Goal: Task Accomplishment & Management: Complete application form

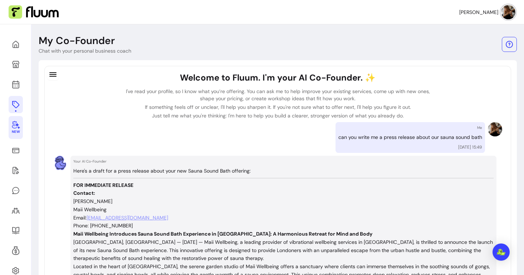
click at [12, 104] on icon at bounding box center [15, 104] width 9 height 9
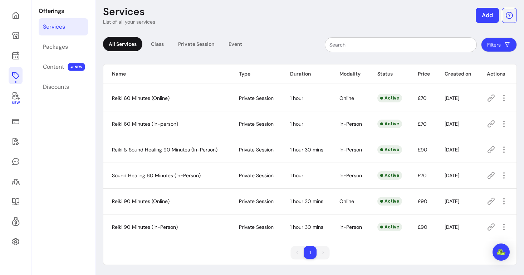
scroll to position [26, 0]
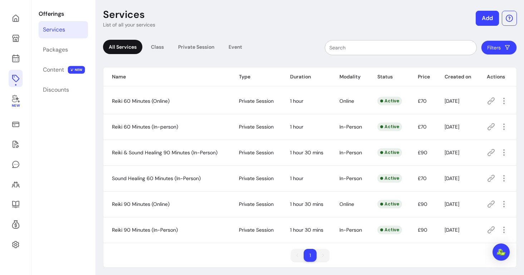
click at [491, 19] on button "Add" at bounding box center [487, 18] width 23 height 15
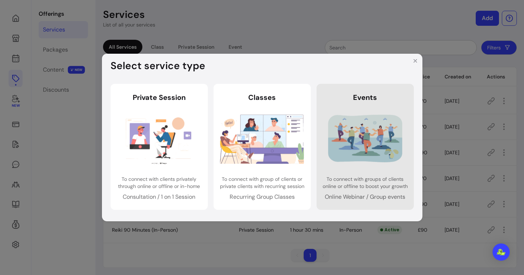
click at [356, 111] on img at bounding box center [365, 139] width 84 height 56
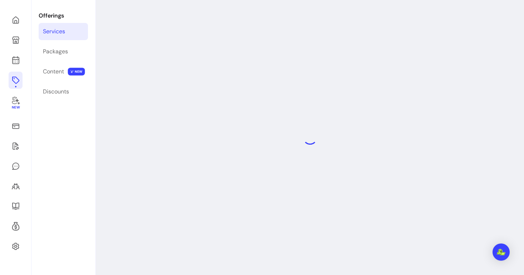
select select "***"
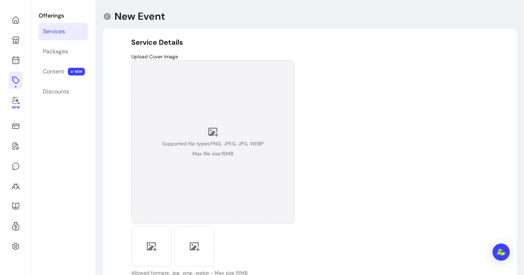
click at [204, 125] on div "Supported file types: PNG, JPEG, JPG, WEBP Max file size: 15 MB" at bounding box center [212, 141] width 163 height 163
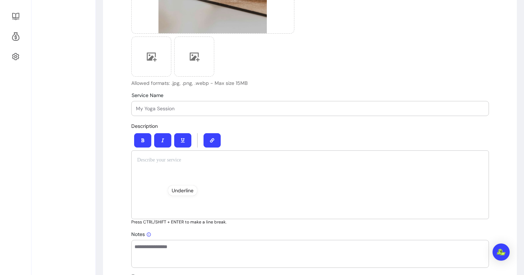
scroll to position [215, 0]
click at [177, 180] on div at bounding box center [310, 184] width 358 height 69
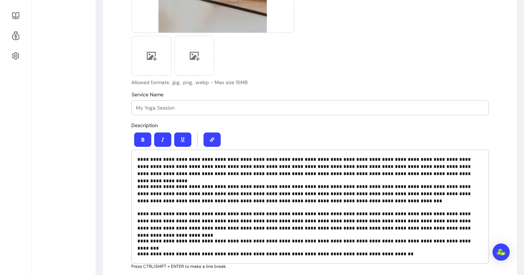
click at [153, 104] on input "Service Name" at bounding box center [310, 107] width 348 height 7
type input "Kundalini Activation"
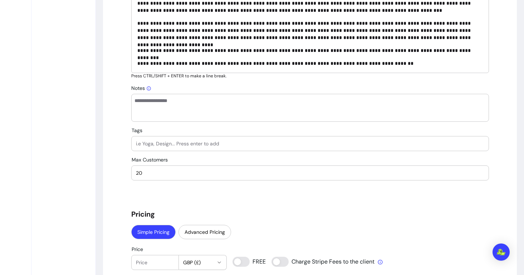
scroll to position [420, 0]
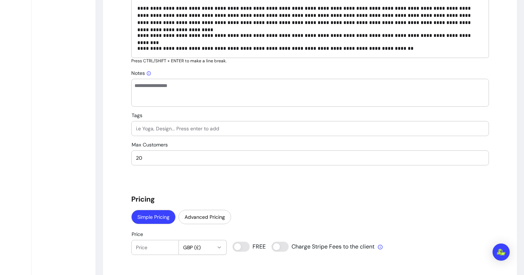
click at [157, 131] on input "Tags" at bounding box center [310, 128] width 348 height 7
click at [116, 149] on div "**********" at bounding box center [310, 226] width 414 height 1186
click at [162, 131] on input "kundalini" at bounding box center [310, 128] width 348 height 7
type input "kundalini"
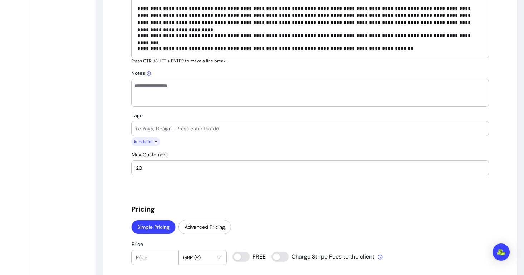
click at [162, 130] on input "Tags" at bounding box center [310, 128] width 348 height 7
type input "kundalini activation"
click at [150, 128] on input "Tags" at bounding box center [310, 128] width 348 height 7
type input "d"
type input "energy"
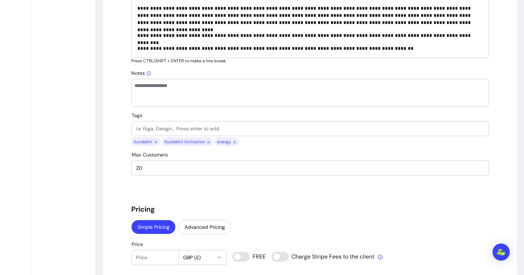
click at [148, 126] on input "Tags" at bounding box center [310, 128] width 348 height 7
type input "energy healing"
drag, startPoint x: 143, startPoint y: 171, endPoint x: 136, endPoint y: 167, distance: 8.5
click at [136, 167] on div "20" at bounding box center [310, 168] width 348 height 14
type input "15"
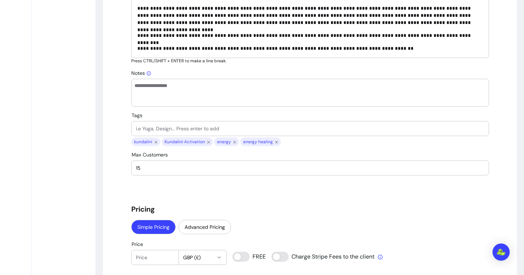
click at [122, 175] on div "**********" at bounding box center [310, 237] width 414 height 1209
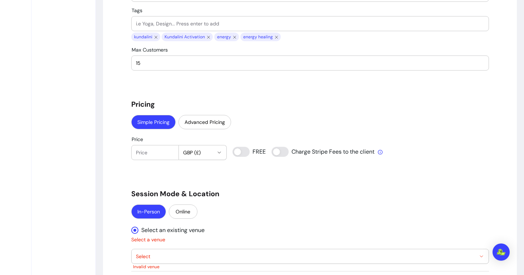
scroll to position [529, 0]
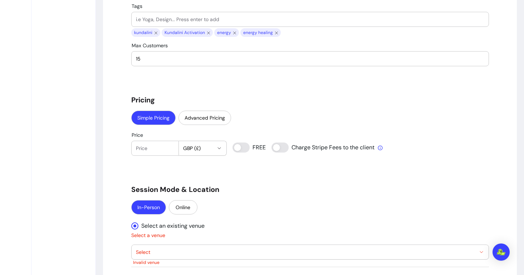
click at [161, 149] on input "Price" at bounding box center [155, 148] width 39 height 7
type input "45"
click at [118, 172] on div "**********" at bounding box center [310, 128] width 414 height 1209
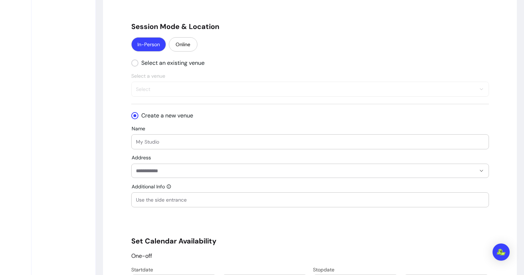
scroll to position [692, 0]
click at [148, 140] on input "Name" at bounding box center [310, 141] width 348 height 7
type input "FieldWorks Dance"
click at [150, 172] on input "Address" at bounding box center [306, 170] width 340 height 7
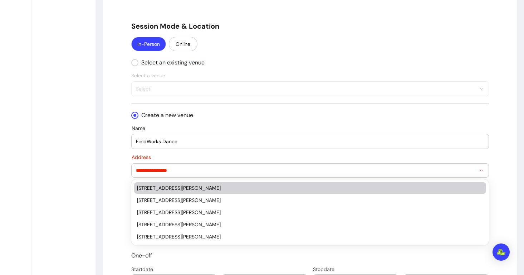
click at [151, 189] on div "[STREET_ADDRESS][PERSON_NAME]" at bounding box center [306, 187] width 339 height 7
type input "**********"
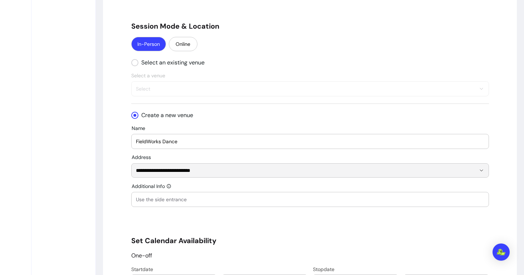
click at [108, 198] on div "**********" at bounding box center [310, 2] width 414 height 1283
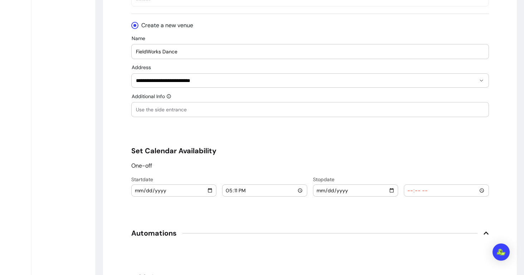
scroll to position [782, 0]
click at [160, 187] on input "[DATE]" at bounding box center [174, 190] width 79 height 8
type input "[DATE]"
click at [230, 192] on input "17:11" at bounding box center [264, 190] width 79 height 8
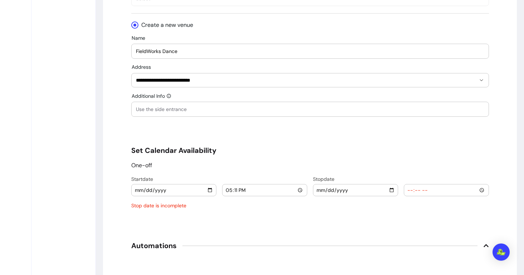
click at [229, 189] on input "17:11" at bounding box center [264, 190] width 79 height 8
click at [243, 189] on input "16:11" at bounding box center [264, 190] width 79 height 8
click at [236, 191] on input "16:11" at bounding box center [264, 190] width 79 height 8
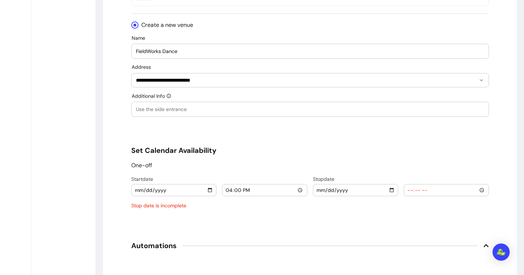
type input "16:00"
click at [328, 185] on div at bounding box center [355, 189] width 79 height 11
click at [324, 190] on input "date" at bounding box center [355, 190] width 79 height 8
type input "[DATE]"
click at [410, 189] on input "time" at bounding box center [446, 190] width 79 height 8
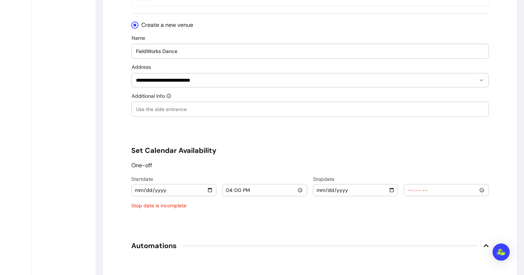
click at [419, 189] on input "time" at bounding box center [446, 190] width 79 height 8
type input "18:00"
click at [395, 175] on div "One-off Start date [DATE] 16:00 Stop date [DATE] 18:00" at bounding box center [310, 178] width 358 height 35
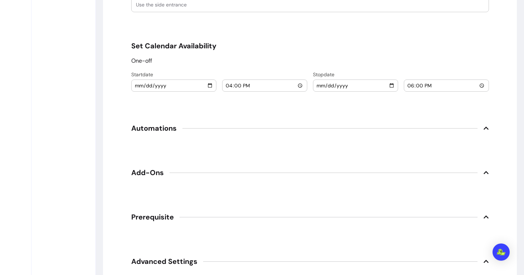
scroll to position [888, 0]
click at [420, 126] on span "Automations" at bounding box center [310, 127] width 358 height 16
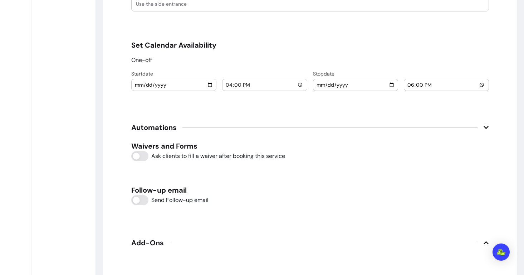
scroll to position [956, 0]
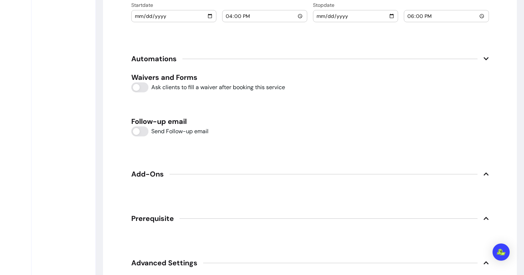
click at [272, 166] on span "Add-Ons" at bounding box center [310, 174] width 358 height 16
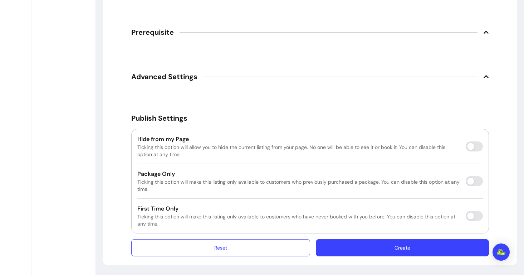
scroll to position [1177, 0]
click at [354, 248] on button "Create" at bounding box center [403, 247] width 168 height 17
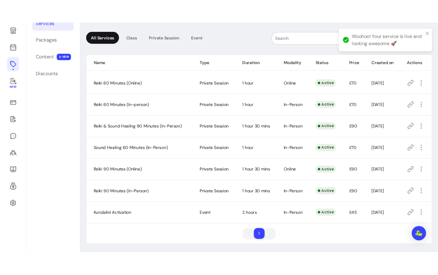
scroll to position [55, 0]
